Goal: Task Accomplishment & Management: Manage account settings

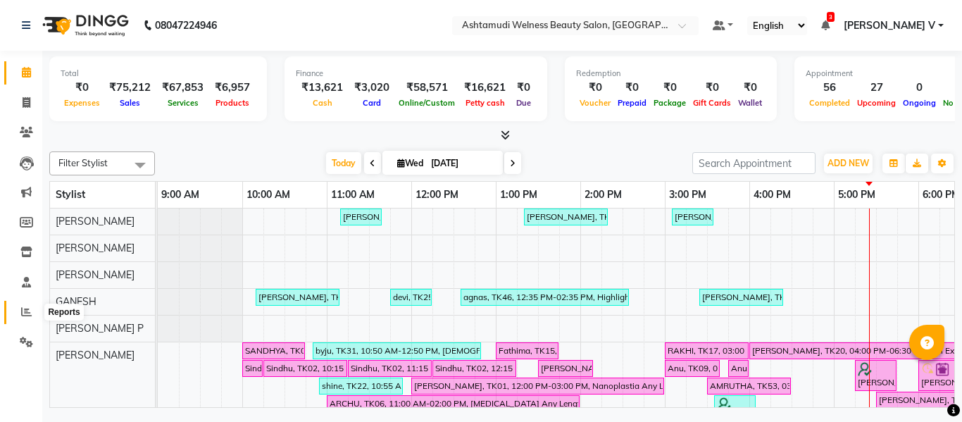
click at [21, 306] on span at bounding box center [26, 312] width 25 height 16
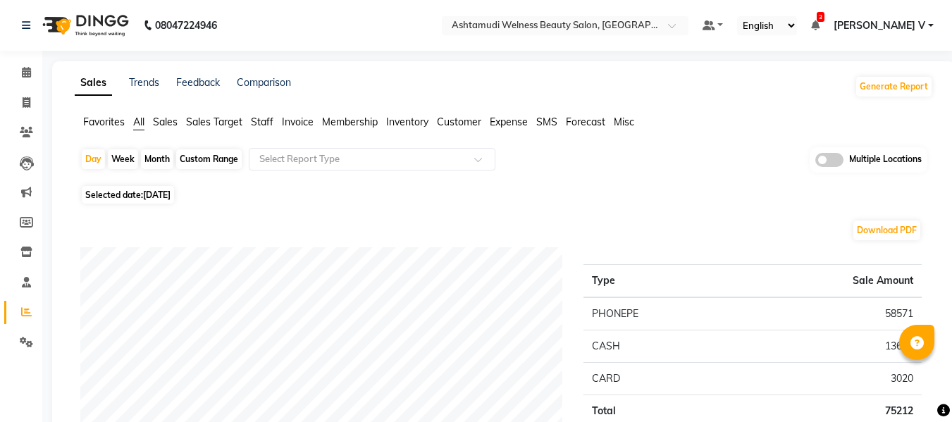
click at [833, 160] on span at bounding box center [829, 160] width 28 height 14
click at [815, 162] on input "checkbox" at bounding box center [815, 162] width 0 height 0
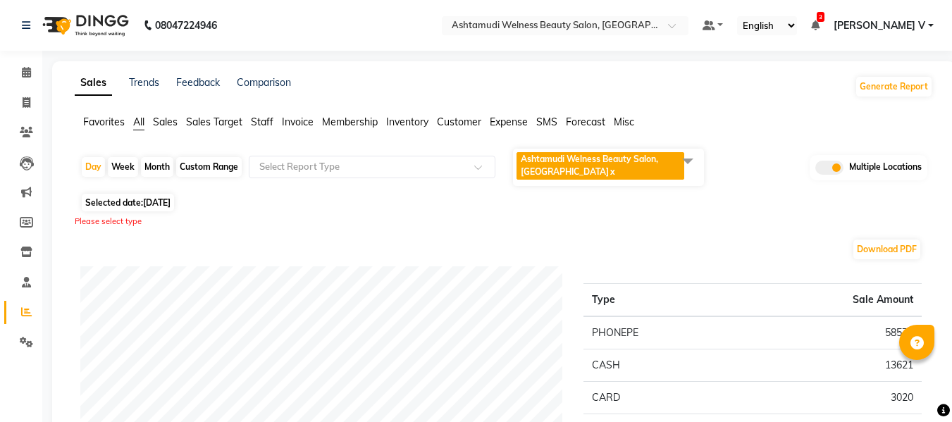
click at [597, 178] on span "Ashtamudi Welness Beauty Salon, Chinnakkada x" at bounding box center [600, 165] width 168 height 27
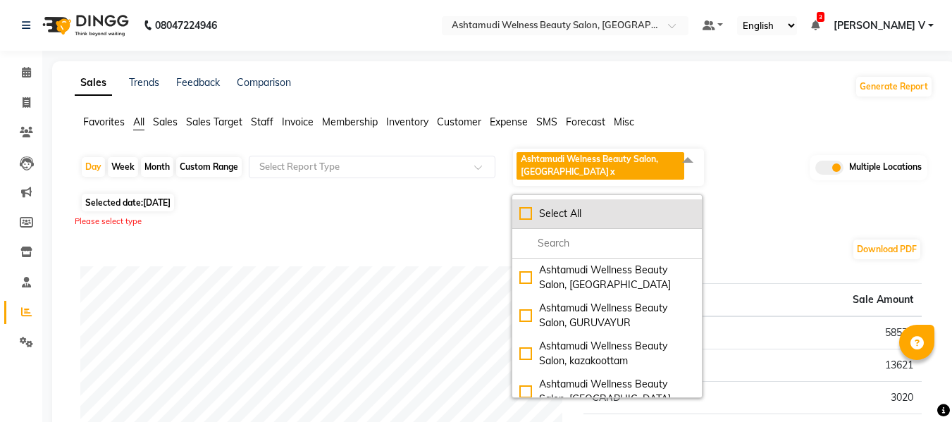
click at [594, 206] on div "Select All" at bounding box center [606, 213] width 175 height 15
checkbox input "true"
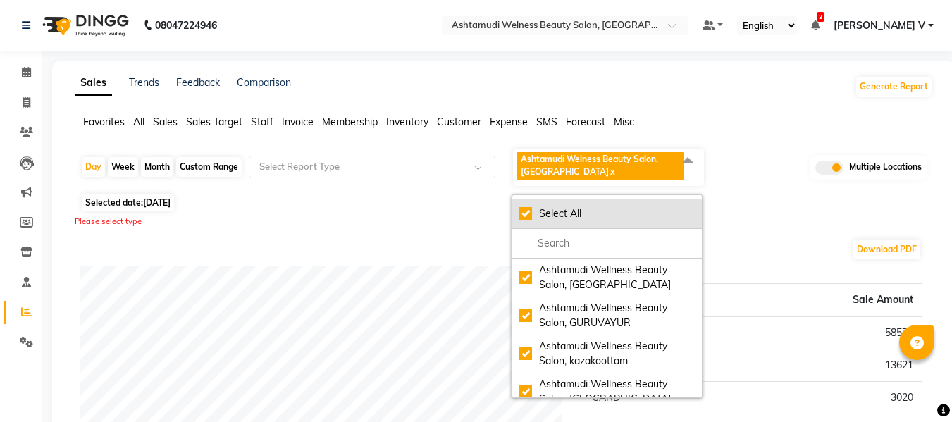
checkbox input "true"
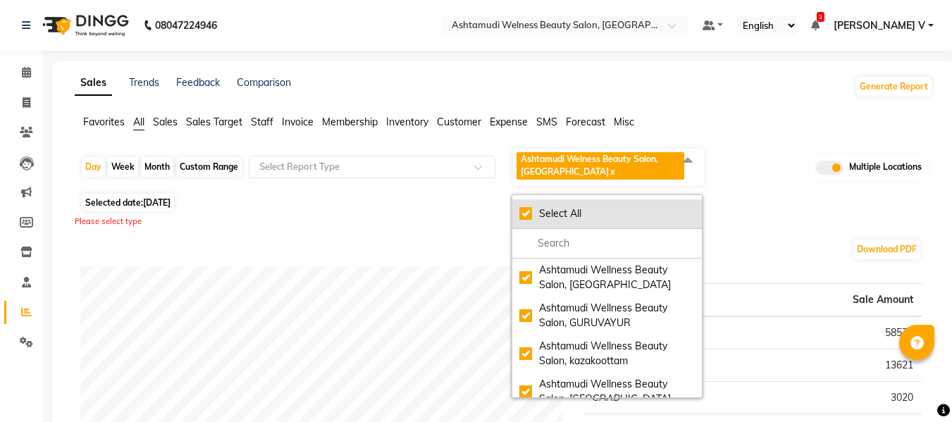
checkbox input "true"
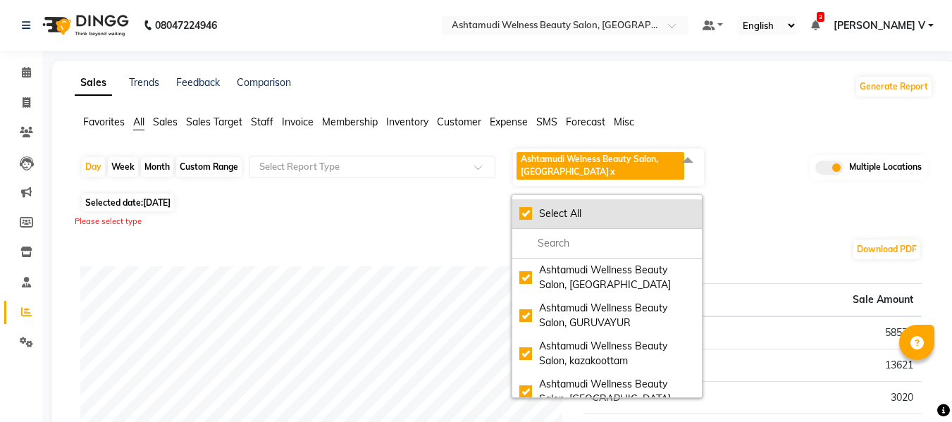
checkbox input "true"
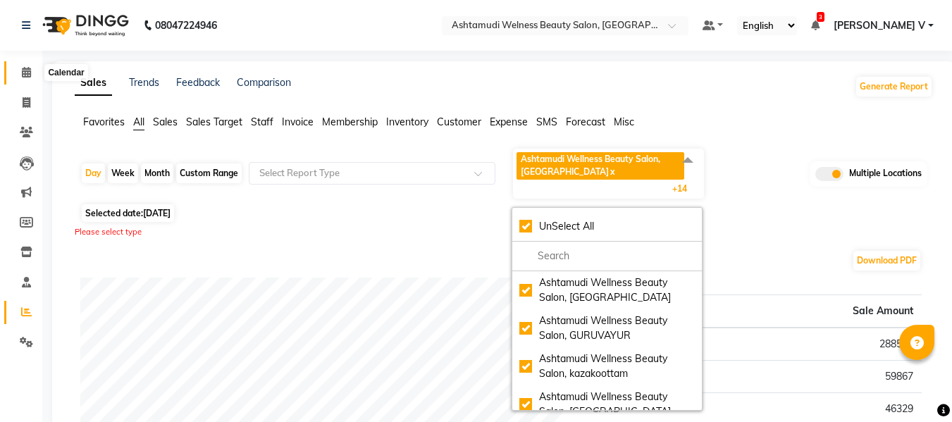
click at [30, 73] on icon at bounding box center [26, 72] width 9 height 11
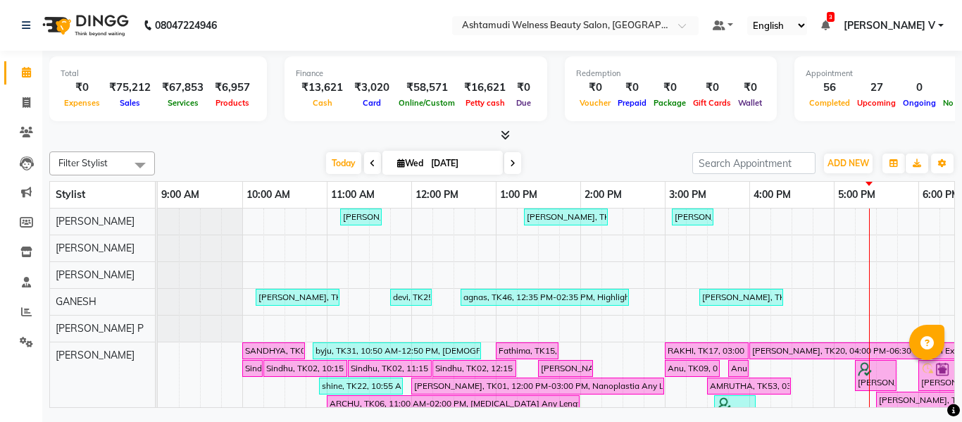
scroll to position [19, 0]
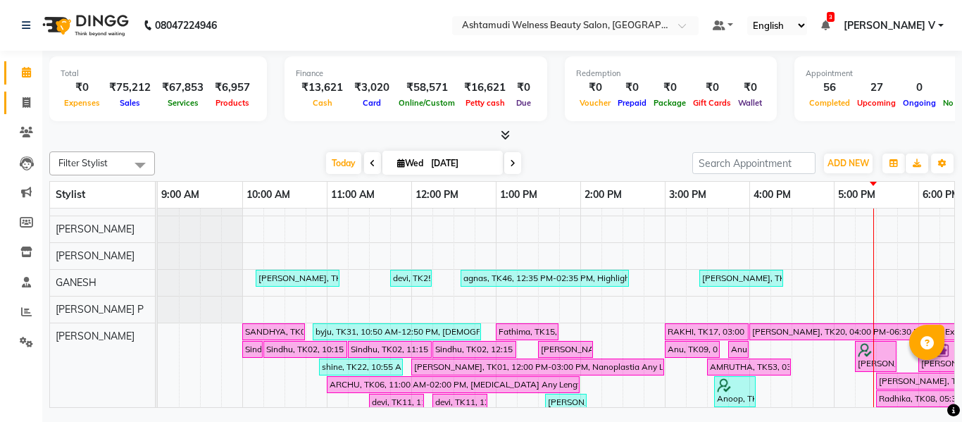
click at [25, 93] on link "Invoice" at bounding box center [21, 103] width 34 height 23
select select "4529"
select select "service"
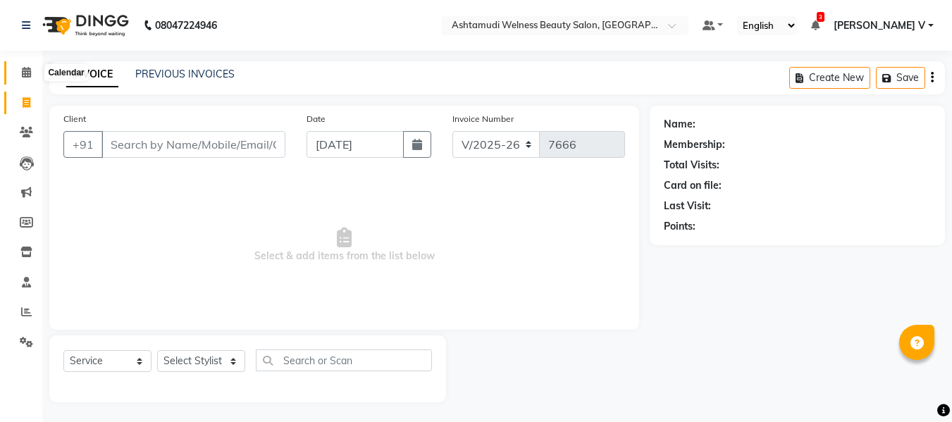
click at [24, 70] on icon at bounding box center [26, 72] width 9 height 11
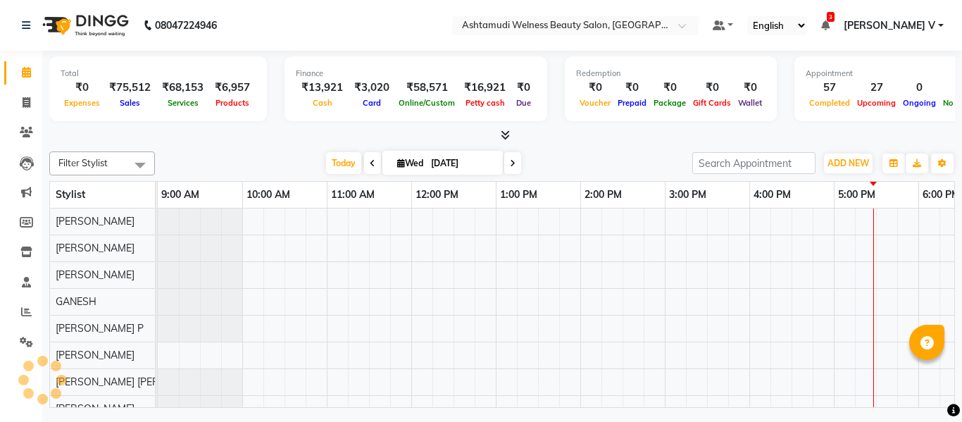
scroll to position [19, 0]
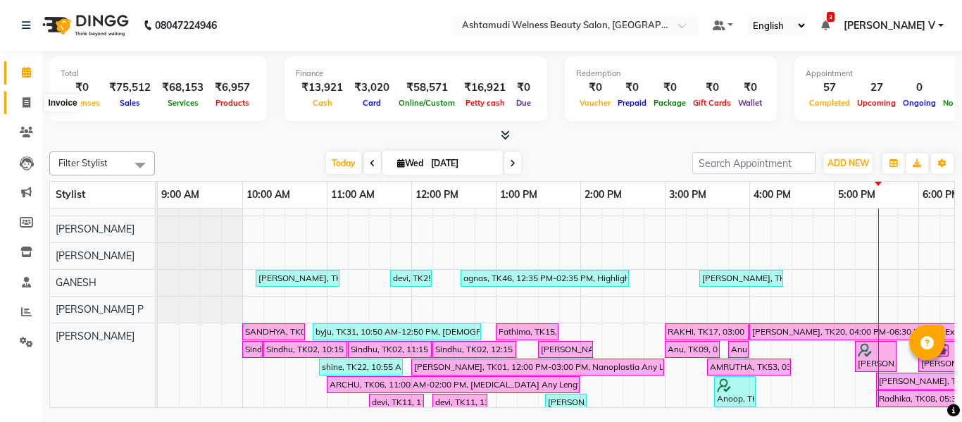
drag, startPoint x: 27, startPoint y: 97, endPoint x: 28, endPoint y: 74, distance: 23.3
click at [27, 97] on icon at bounding box center [27, 102] width 8 height 11
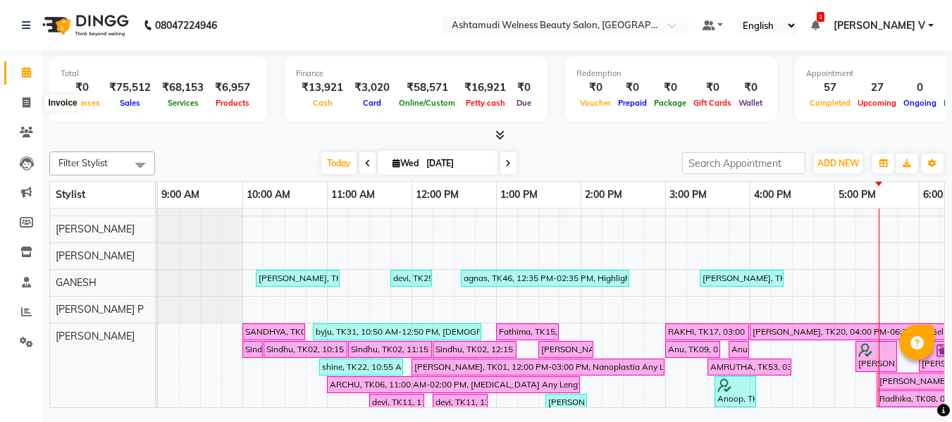
select select "4529"
select select "service"
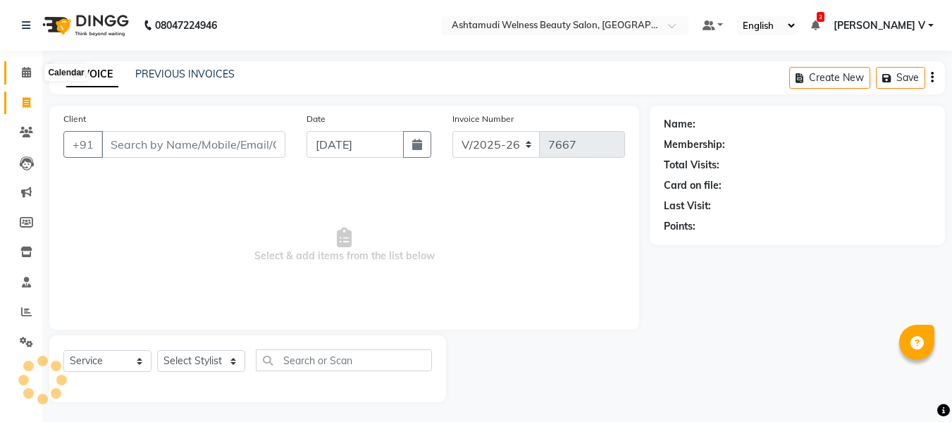
click at [28, 71] on icon at bounding box center [26, 72] width 9 height 11
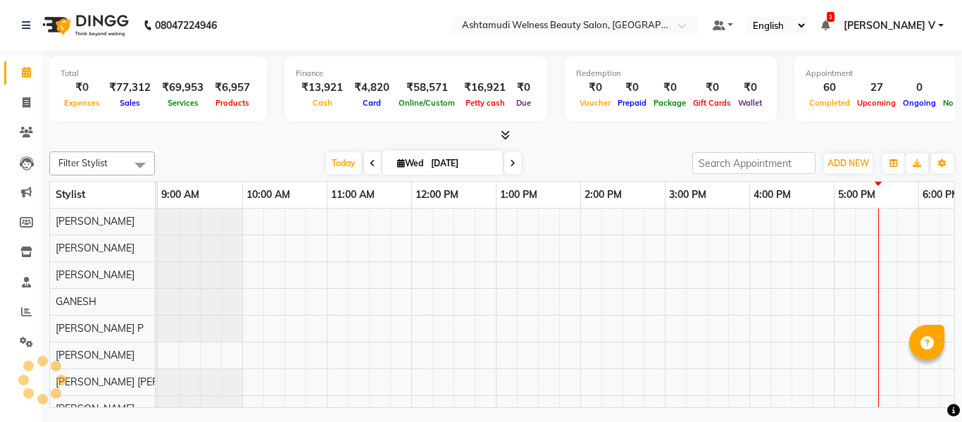
scroll to position [19, 0]
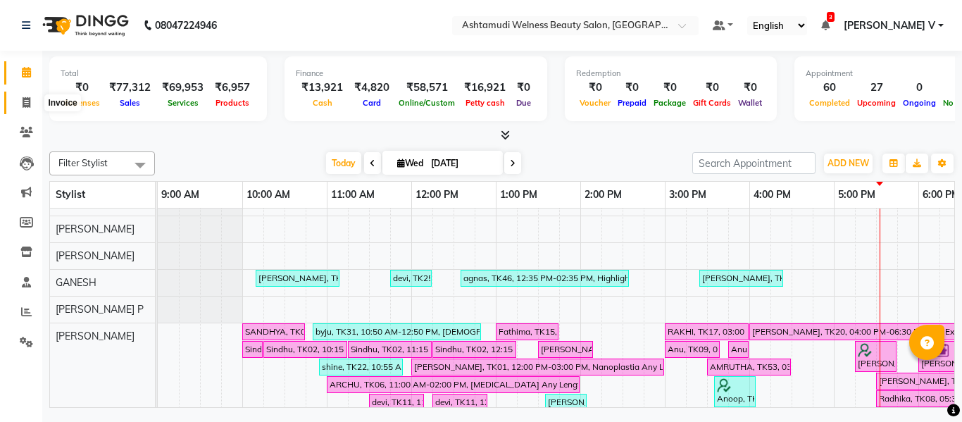
click at [17, 97] on span at bounding box center [26, 103] width 25 height 16
select select "service"
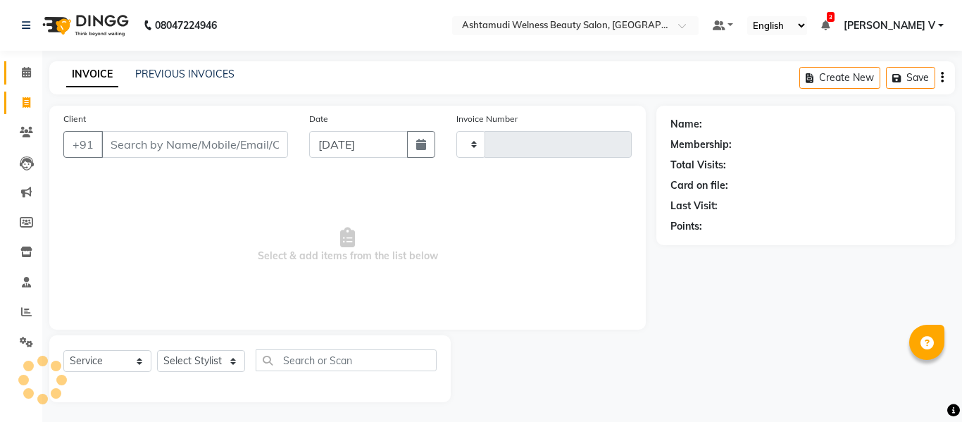
type input "7667"
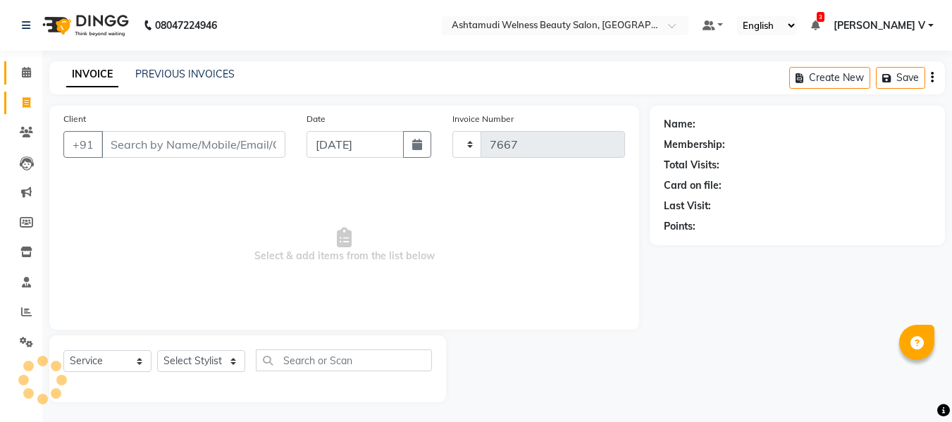
select select "4529"
click at [18, 80] on span at bounding box center [26, 73] width 25 height 16
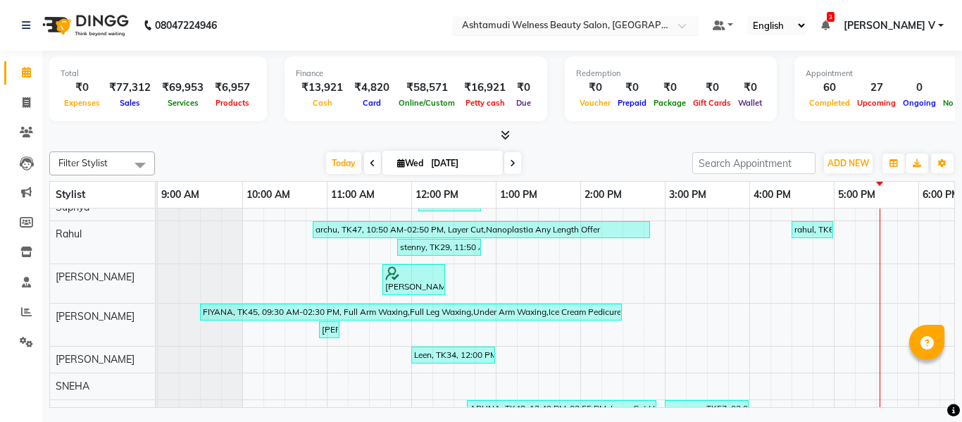
click at [699, 28] on div at bounding box center [575, 27] width 247 height 14
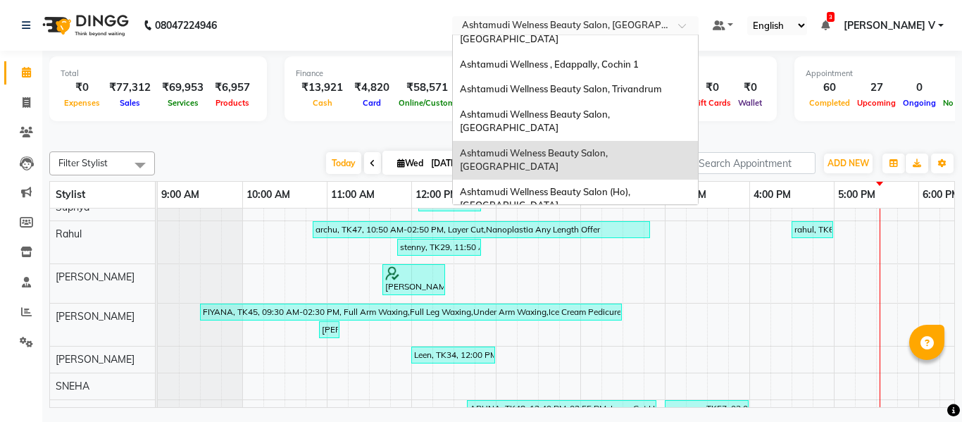
scroll to position [8, 0]
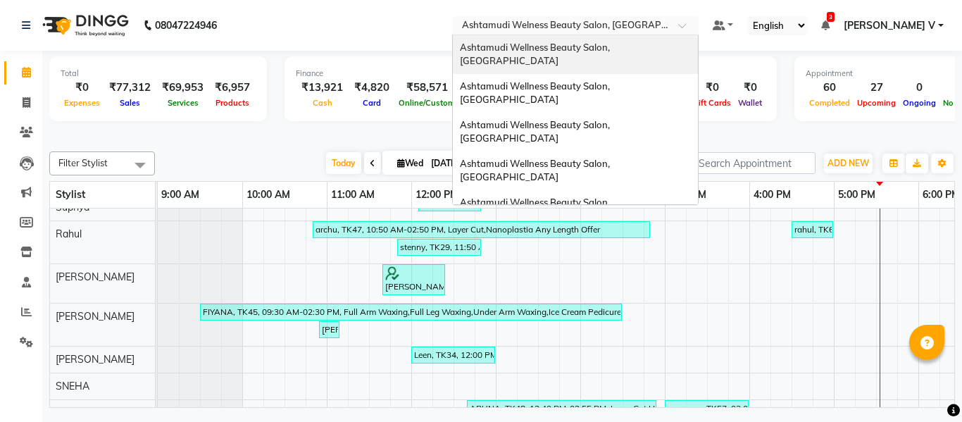
click at [698, 48] on div "Ashtamudi Wellness Beauty Salon, Kowdiar" at bounding box center [575, 54] width 245 height 39
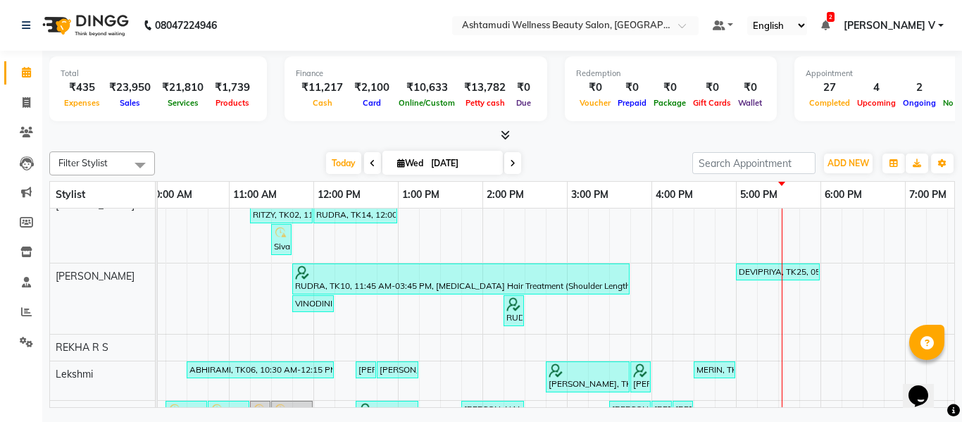
scroll to position [1, 182]
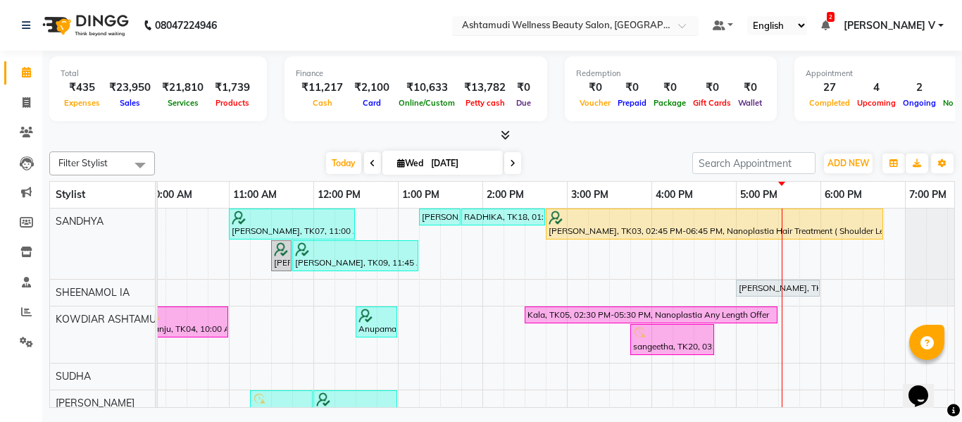
click at [664, 23] on input "text" at bounding box center [561, 27] width 204 height 14
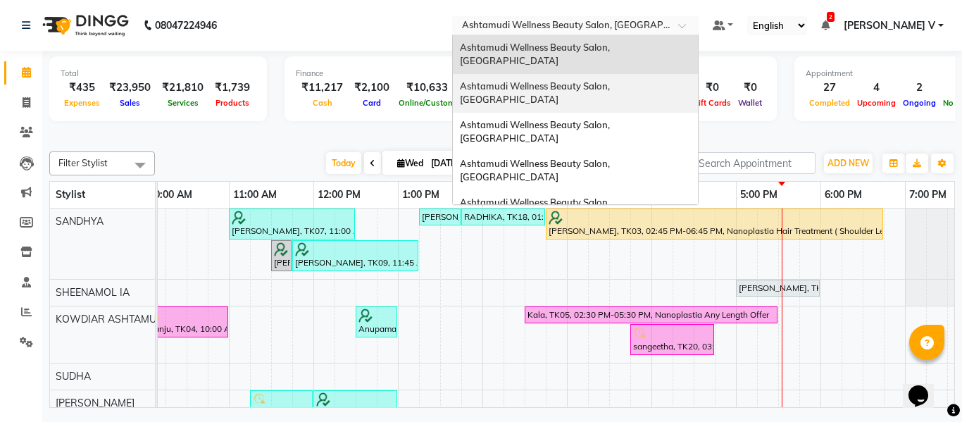
click at [698, 74] on div "Ashtamudi Wellness Beauty Salon, [GEOGRAPHIC_DATA]" at bounding box center [575, 93] width 245 height 39
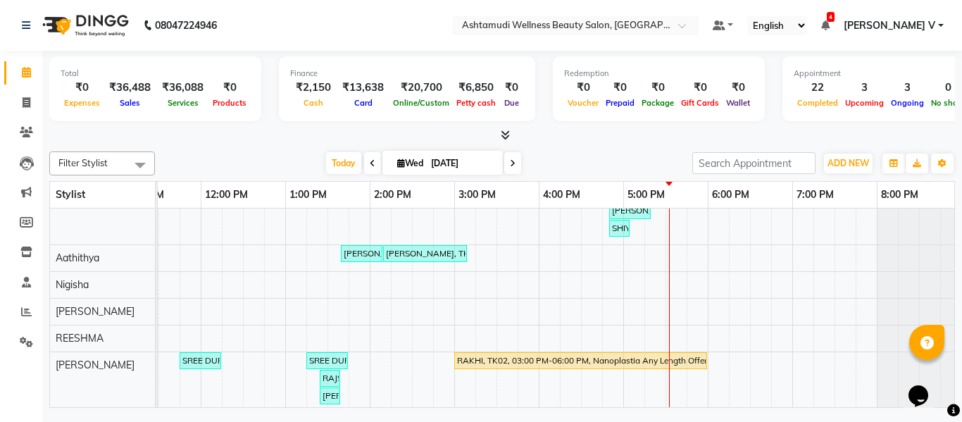
scroll to position [333, 0]
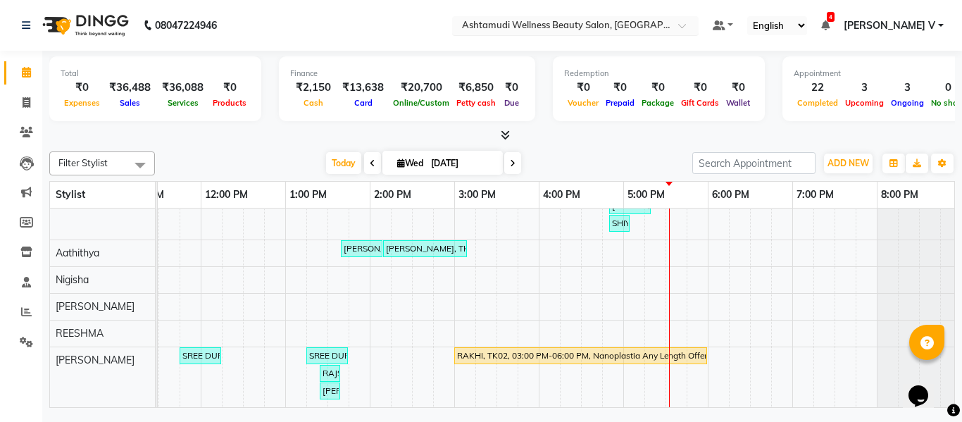
click at [674, 18] on div "× Ashtamudi Wellness Beauty Salon, Guruvayur" at bounding box center [568, 25] width 212 height 14
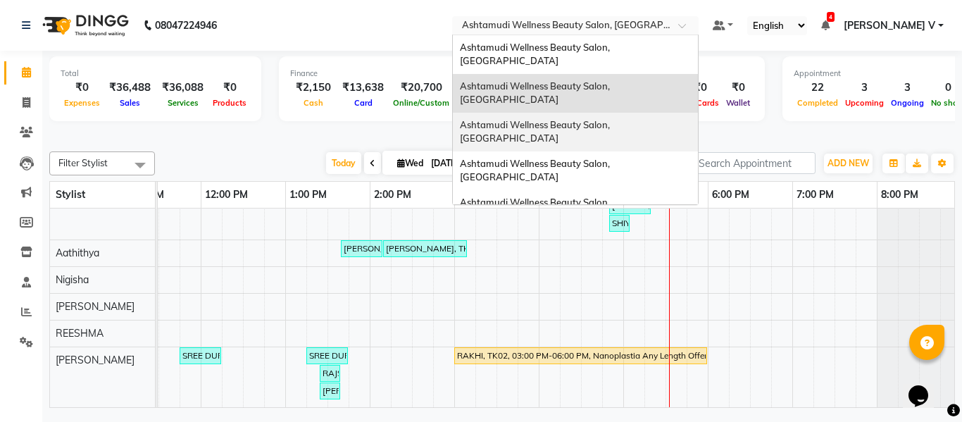
click at [612, 119] on span "Ashtamudi Wellness Beauty Salon, [GEOGRAPHIC_DATA]" at bounding box center [536, 131] width 152 height 25
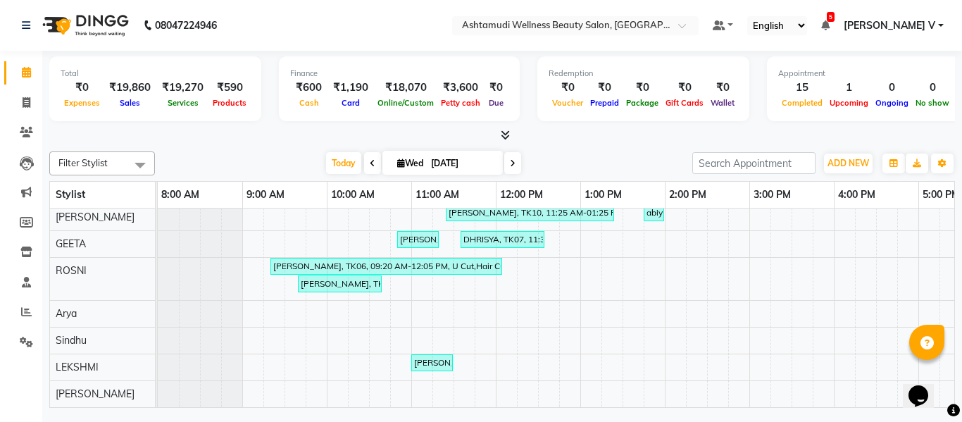
scroll to position [204, 0]
click at [664, 28] on input "text" at bounding box center [561, 27] width 204 height 14
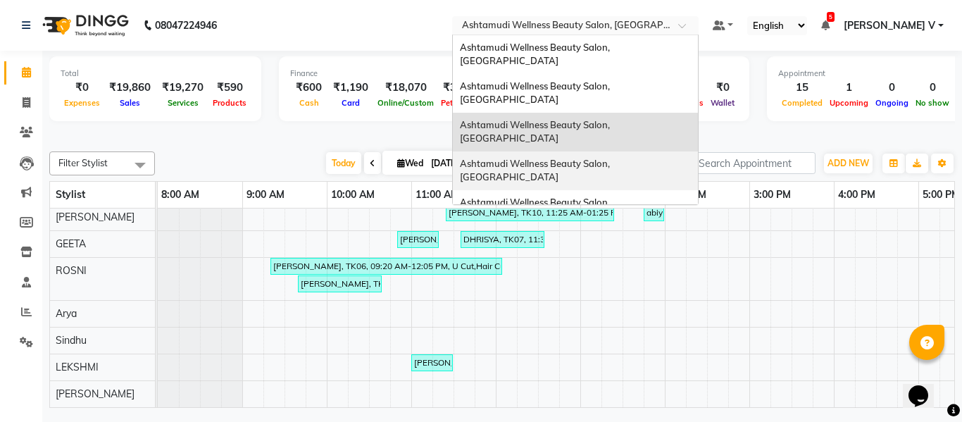
click at [612, 158] on span "Ashtamudi Wellness Beauty Salon, [GEOGRAPHIC_DATA]" at bounding box center [536, 170] width 152 height 25
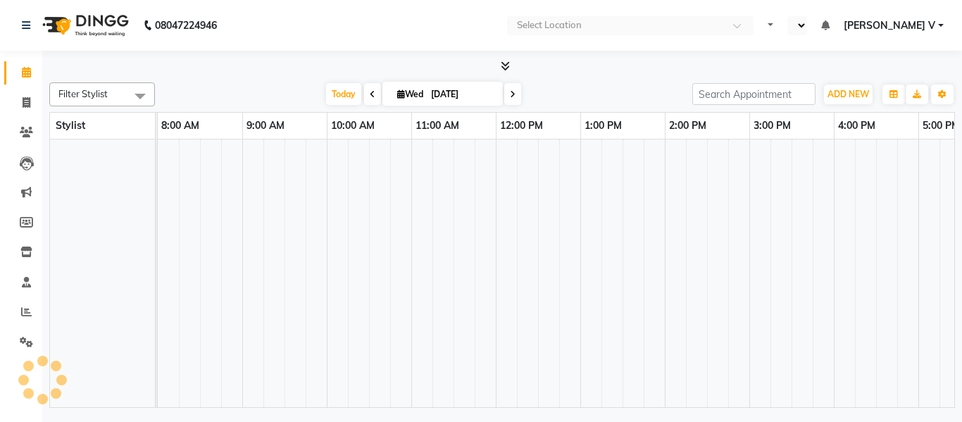
select select "en"
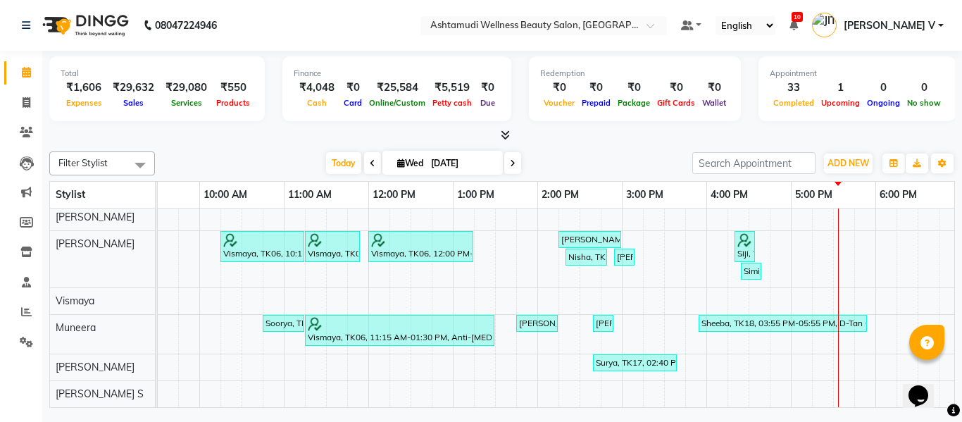
scroll to position [0, 182]
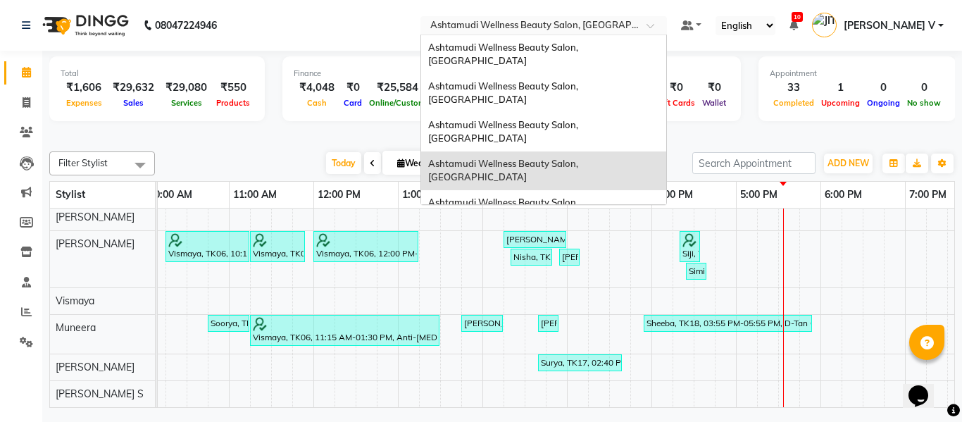
click at [632, 27] on input "text" at bounding box center [530, 27] width 204 height 14
click at [580, 197] on span "Ashtamudi Wellness Beauty Salon, [GEOGRAPHIC_DATA]" at bounding box center [504, 209] width 152 height 25
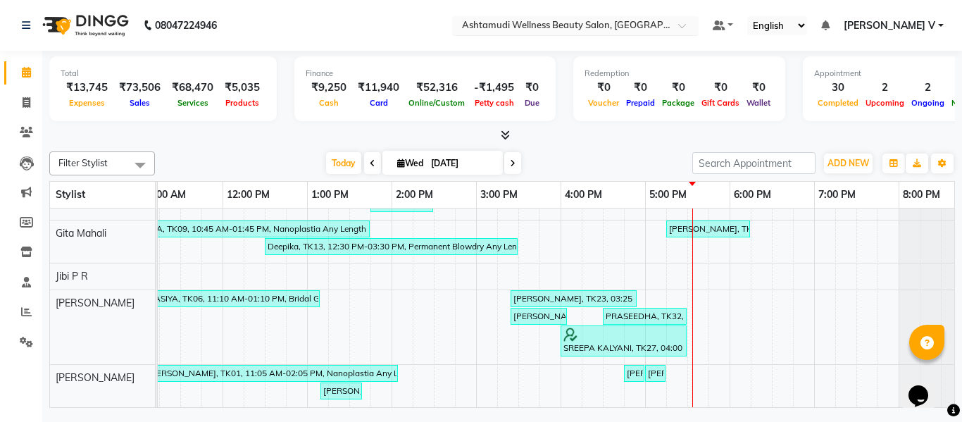
click at [664, 26] on input "text" at bounding box center [561, 27] width 204 height 14
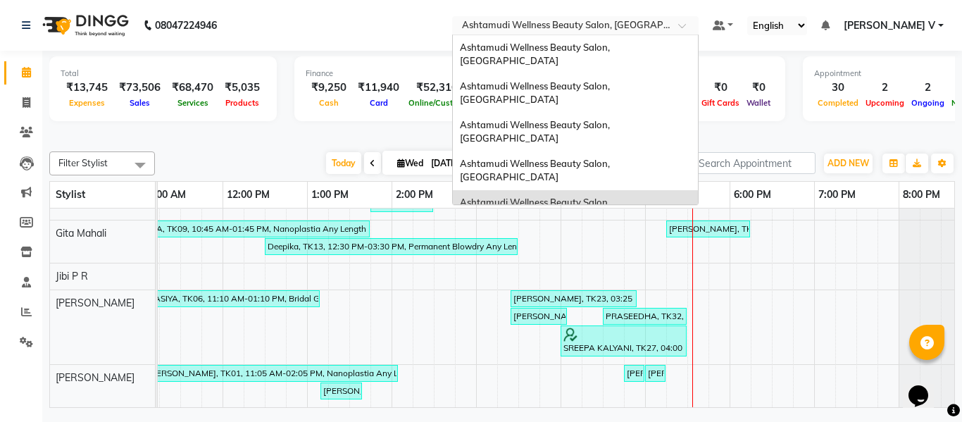
scroll to position [70, 0]
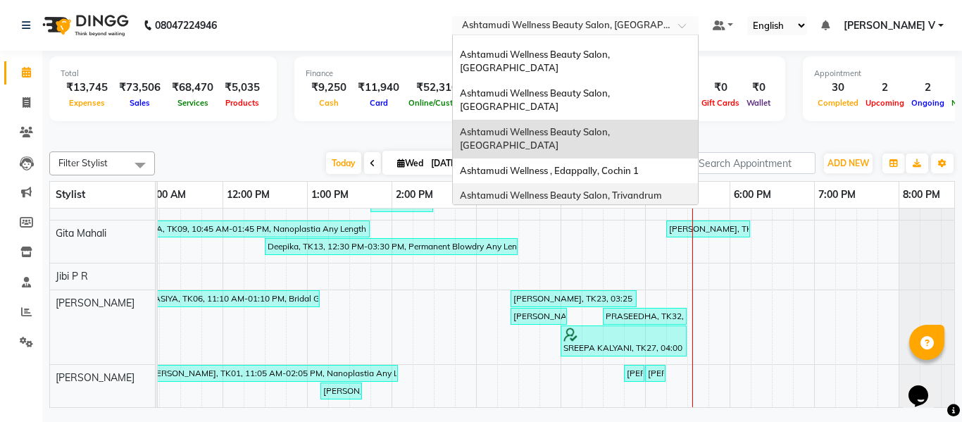
click at [695, 183] on div "Ashtamudi Wellness Beauty Salon, Trivandrum" at bounding box center [575, 195] width 245 height 25
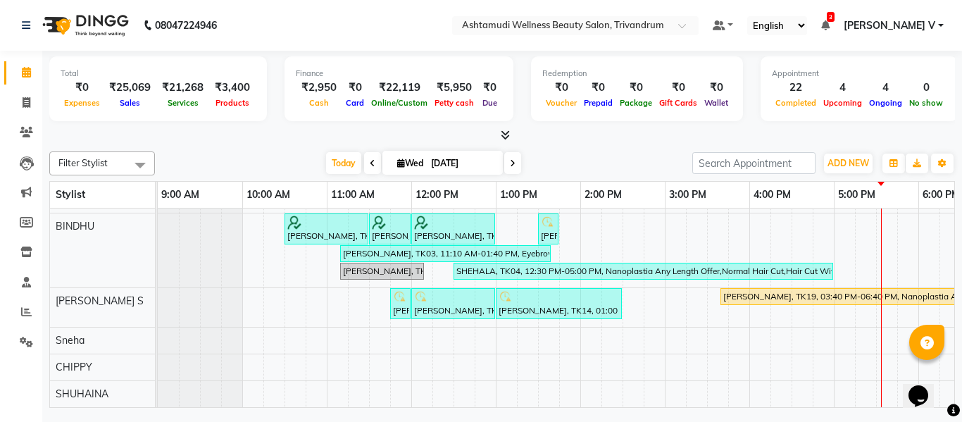
scroll to position [316, 0]
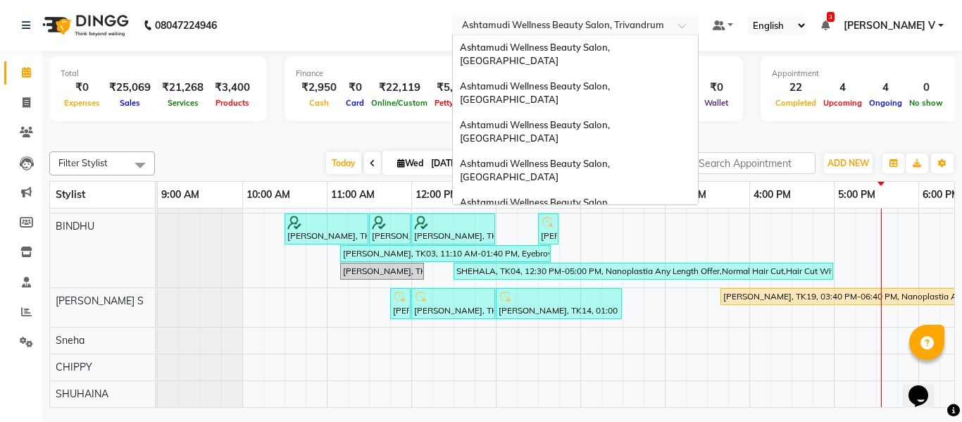
click at [652, 18] on div "Select Location × Ashtamudi Wellness Beauty Salon, Trivandrum" at bounding box center [575, 25] width 247 height 19
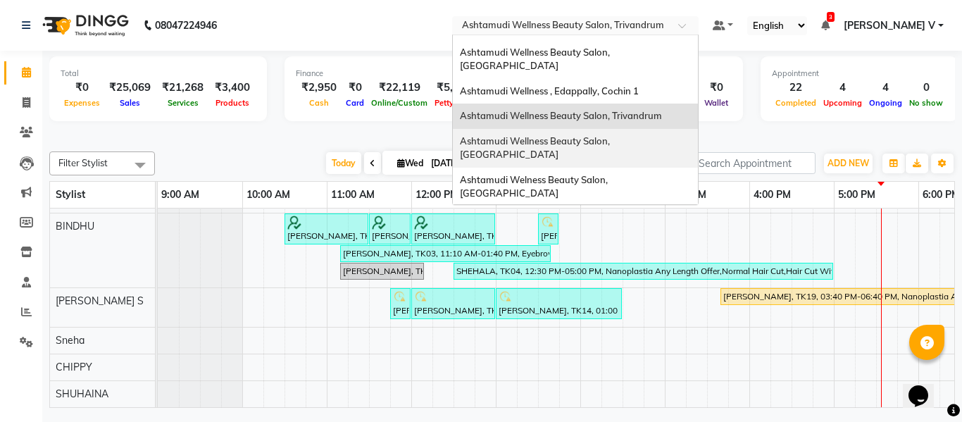
click at [612, 135] on span "Ashtamudi Wellness Beauty Salon, [GEOGRAPHIC_DATA]" at bounding box center [536, 147] width 152 height 25
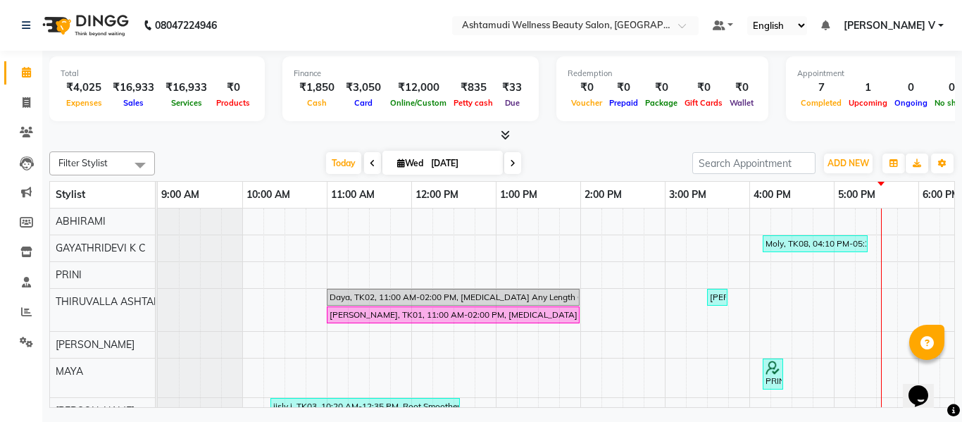
scroll to position [135, 0]
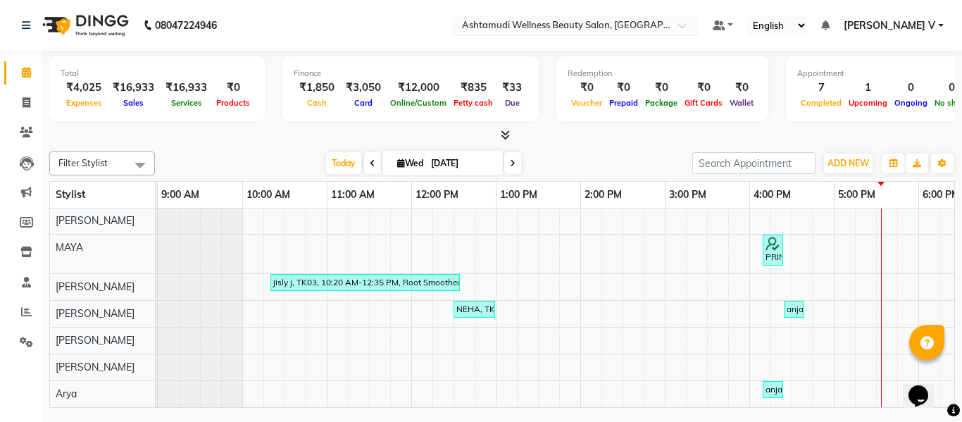
click at [664, 20] on input "text" at bounding box center [561, 27] width 204 height 14
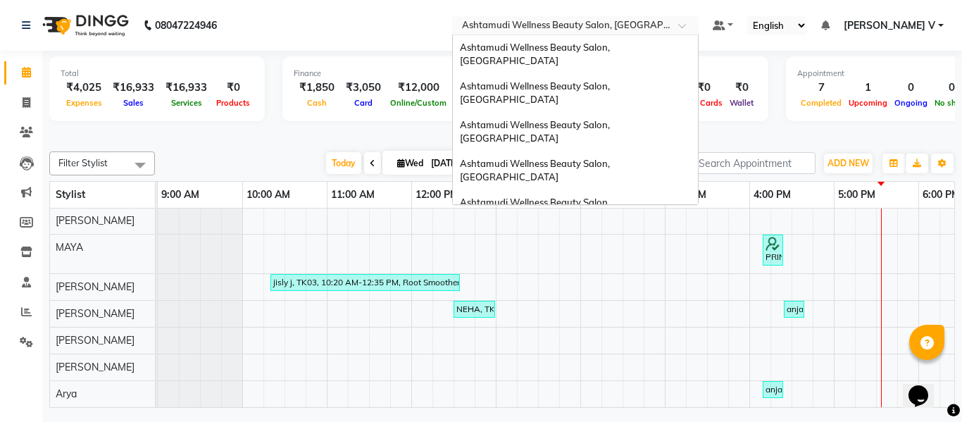
scroll to position [175, 0]
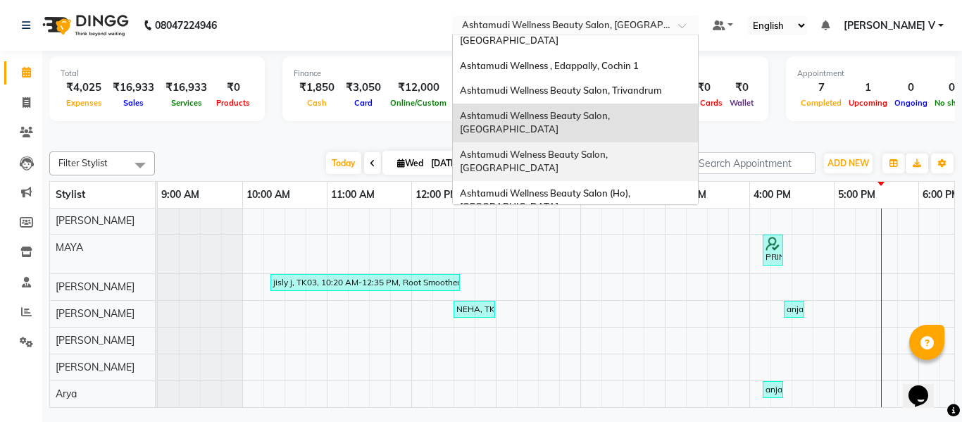
click at [610, 149] on span "Ashtamudi Welness Beauty Salon, [GEOGRAPHIC_DATA]" at bounding box center [535, 161] width 150 height 25
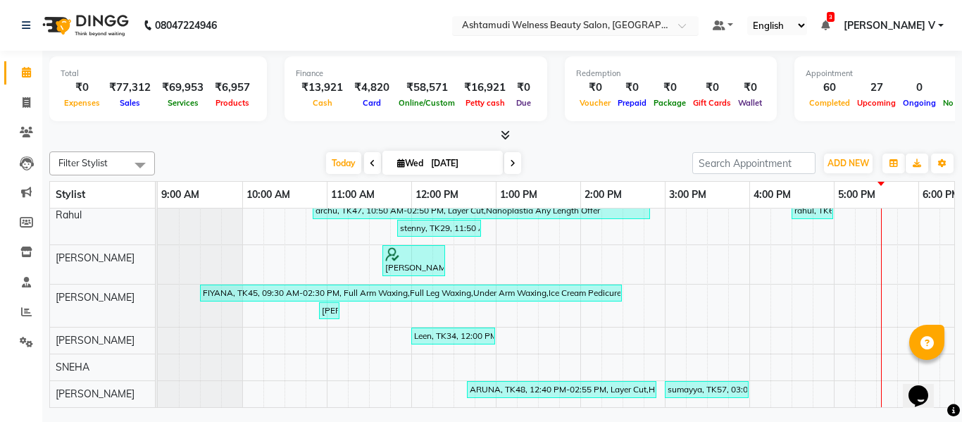
click at [664, 25] on input "text" at bounding box center [561, 27] width 204 height 14
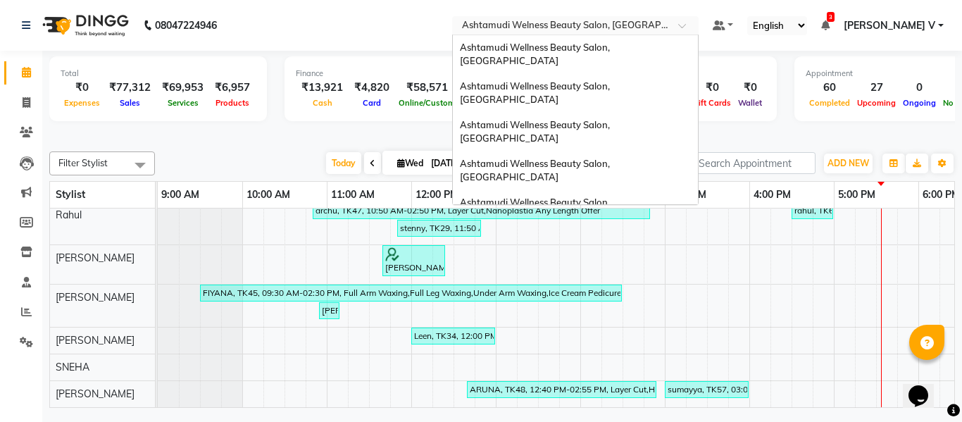
scroll to position [200, 0]
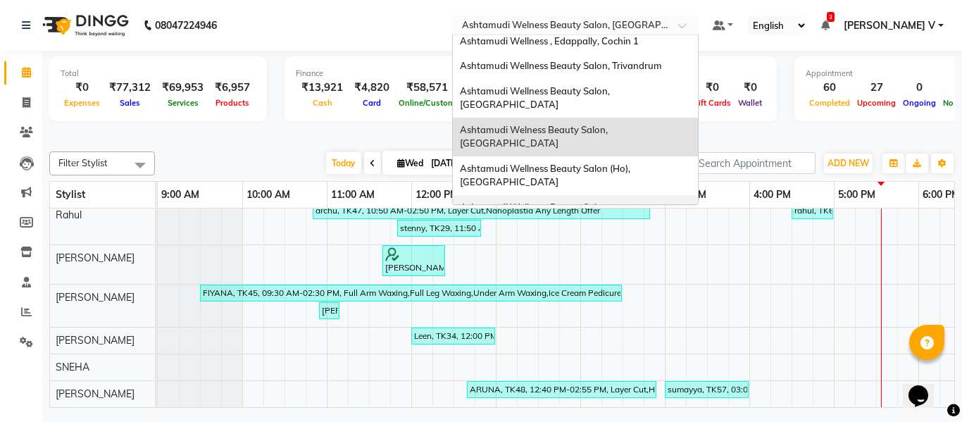
click at [612, 201] on span "Ashtamudi Wellness Beauty Salon, Cochin" at bounding box center [536, 213] width 152 height 25
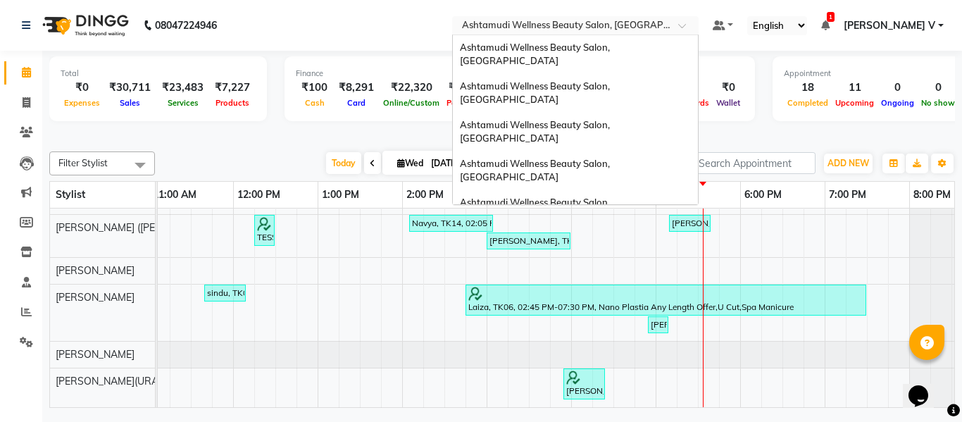
click at [664, 24] on input "text" at bounding box center [561, 27] width 204 height 14
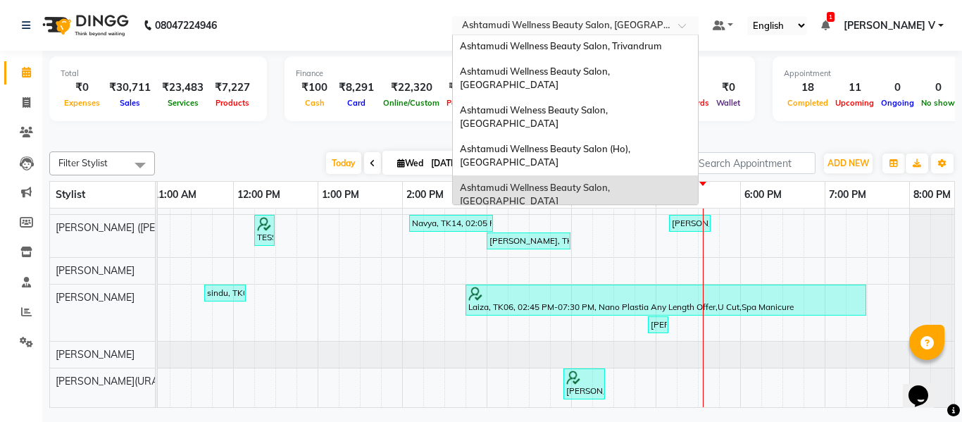
click at [612, 221] on span "Ashtamudi Wellness Beauty Salon, [GEOGRAPHIC_DATA]" at bounding box center [536, 233] width 152 height 25
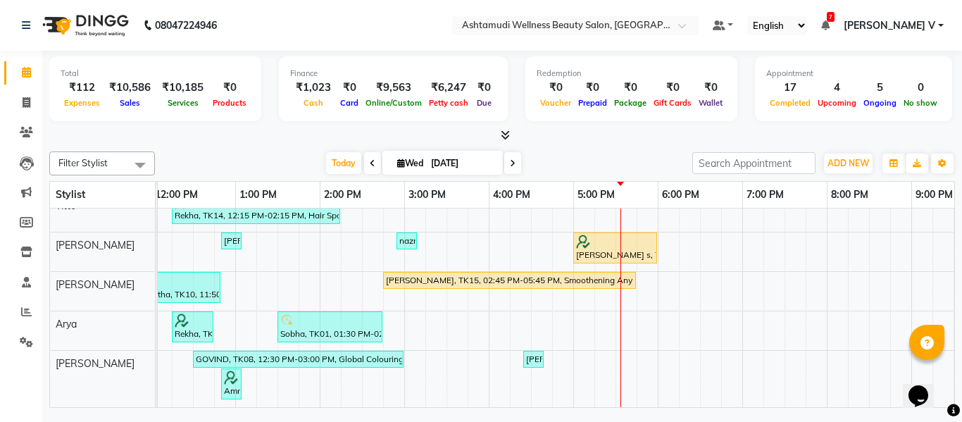
scroll to position [404, 0]
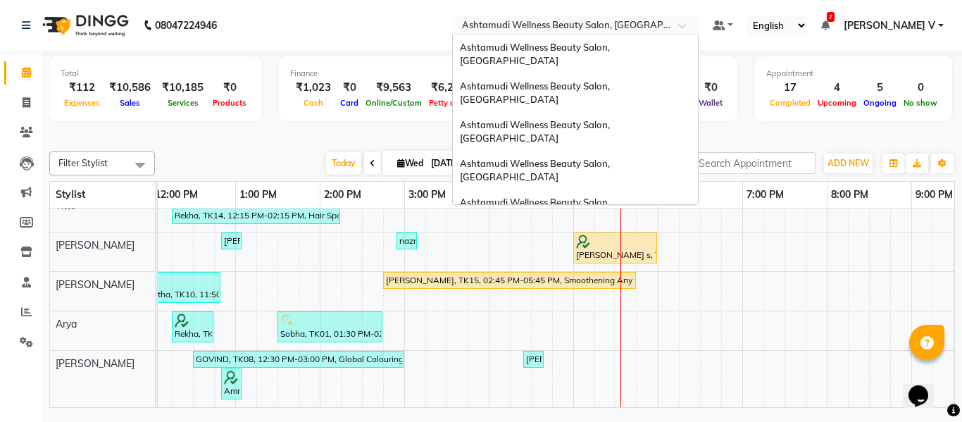
click at [664, 25] on input "text" at bounding box center [561, 27] width 204 height 14
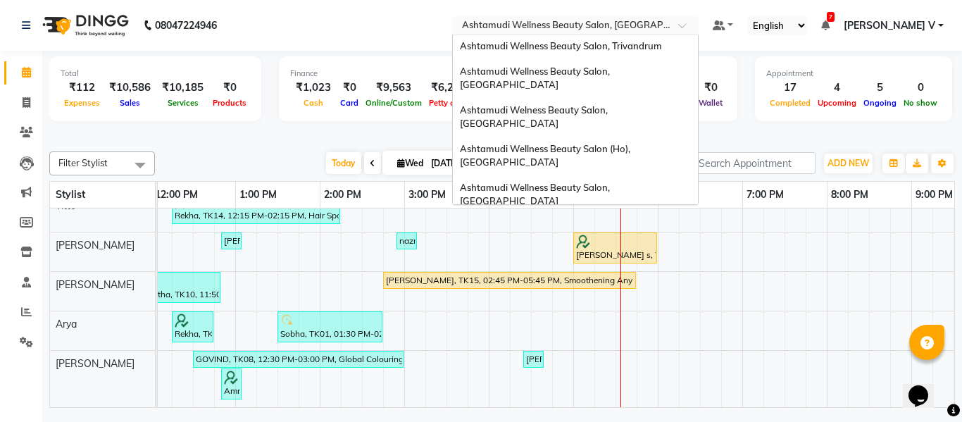
click at [669, 253] on div "Ashtamudi Beauty Lounge, [GEOGRAPHIC_DATA]" at bounding box center [575, 265] width 245 height 25
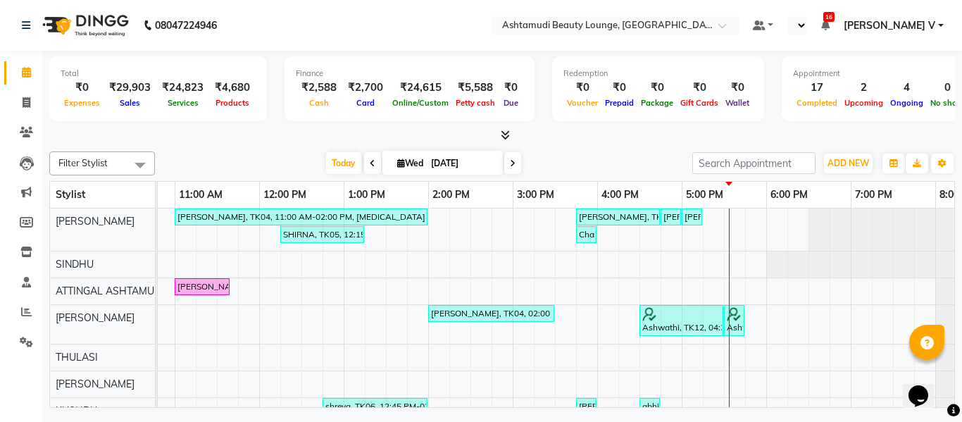
scroll to position [0, 244]
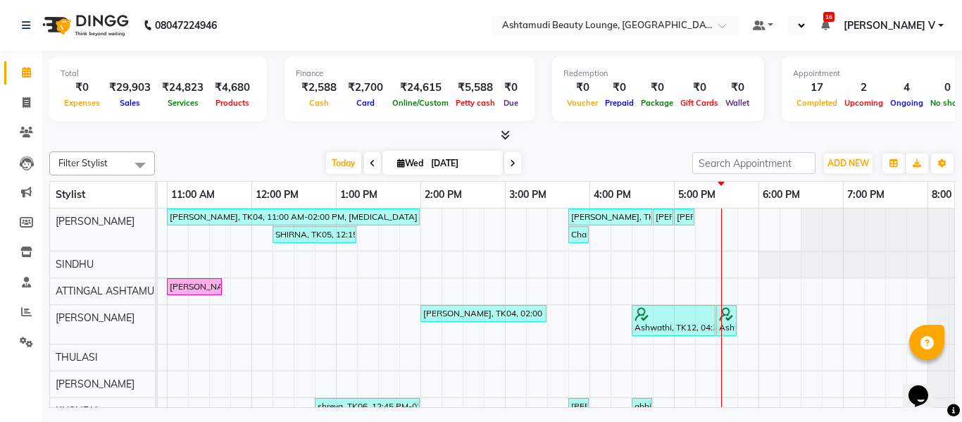
select select "en"
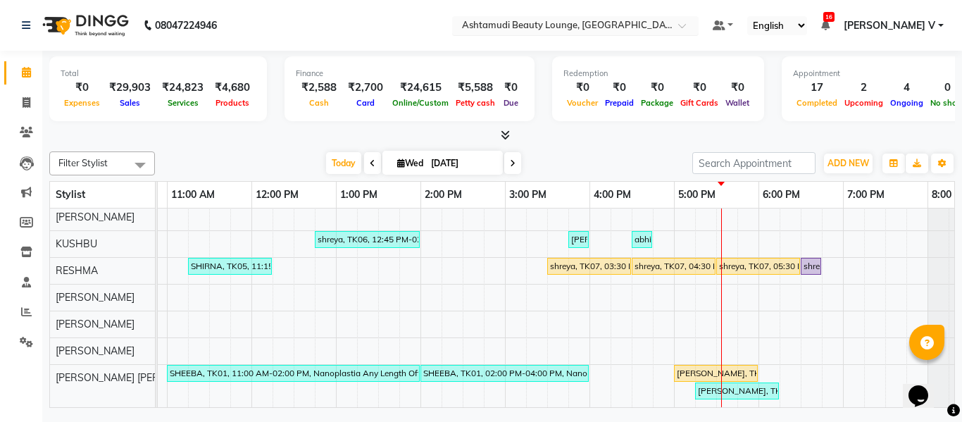
click at [644, 16] on div "Select Location × Ashtamudi Beauty Lounge, Attingal" at bounding box center [575, 25] width 247 height 19
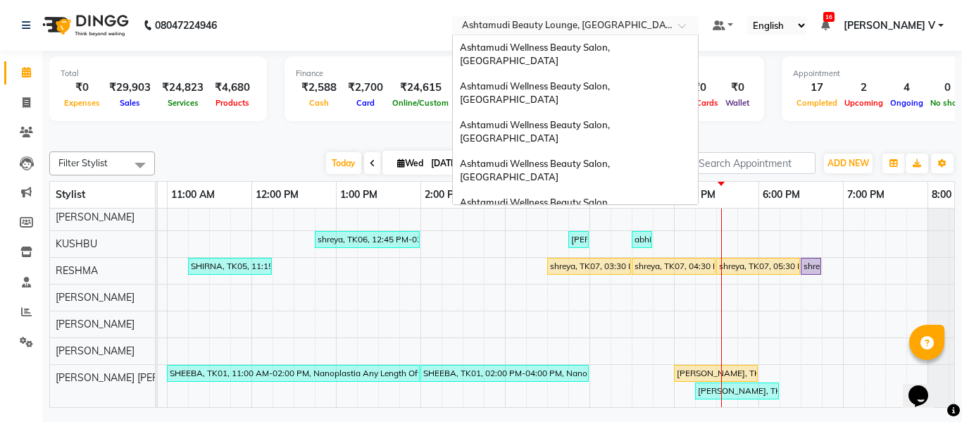
scroll to position [220, 0]
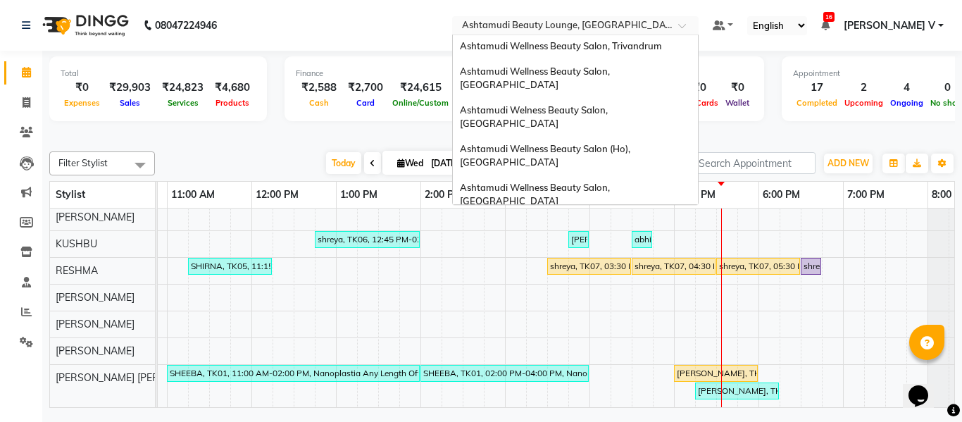
click at [678, 278] on div "Ashtamudi Wellness Beauty Salon, [GEOGRAPHIC_DATA]" at bounding box center [575, 297] width 245 height 39
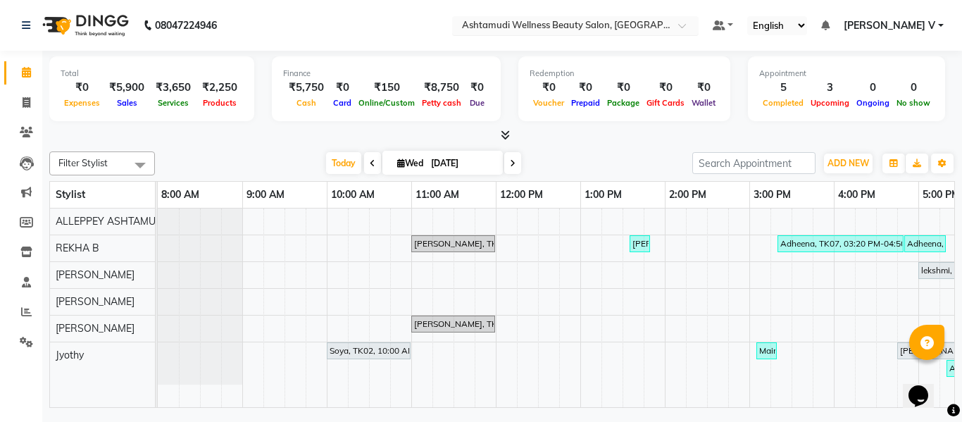
click at [664, 27] on input "text" at bounding box center [561, 27] width 204 height 14
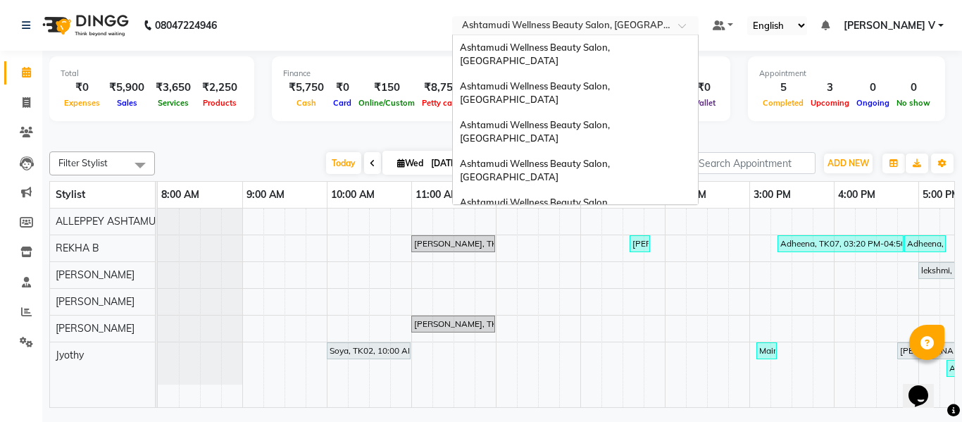
scroll to position [220, 0]
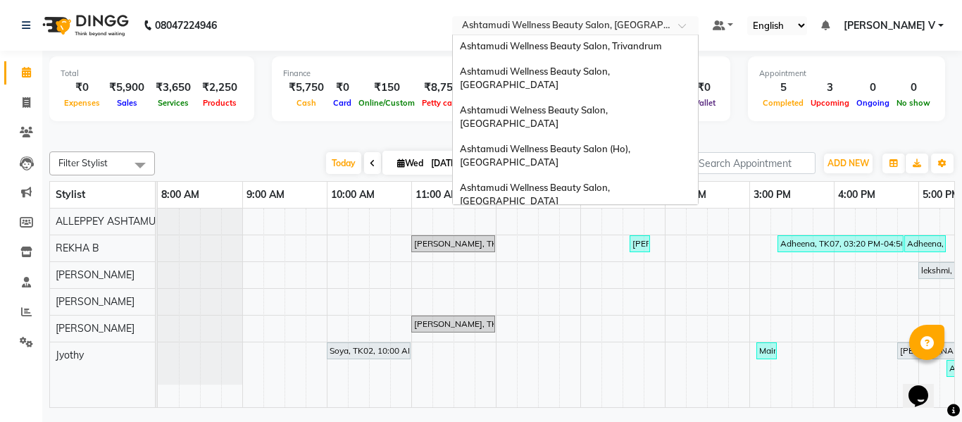
click at [698, 316] on div "Ashtamudi Unisex Salon, Dreams Mall, Dreams Mall Kottiyam" at bounding box center [575, 335] width 245 height 39
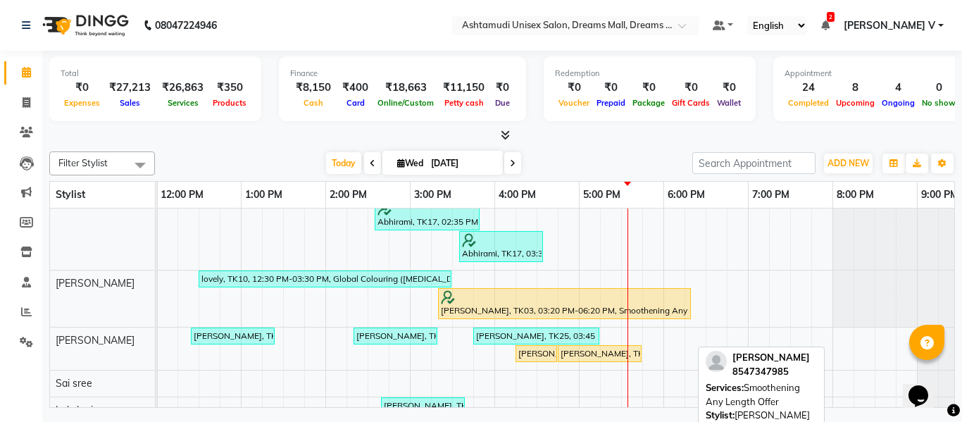
scroll to position [352, 0]
